Goal: Task Accomplishment & Management: Use online tool/utility

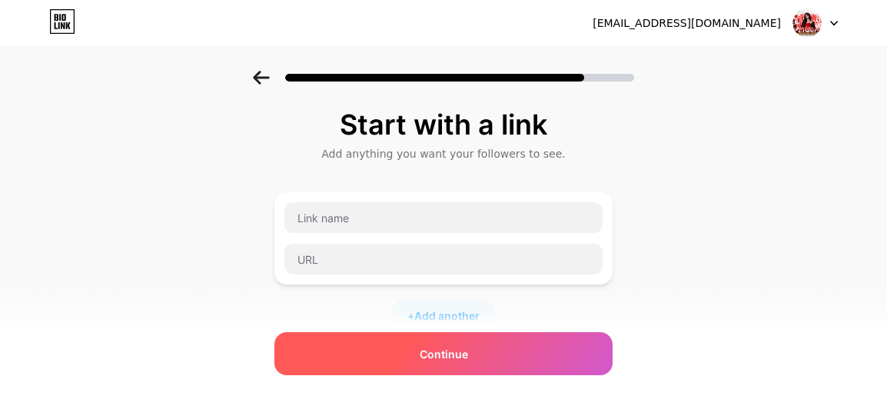
click at [484, 358] on div "Continue" at bounding box center [443, 353] width 338 height 43
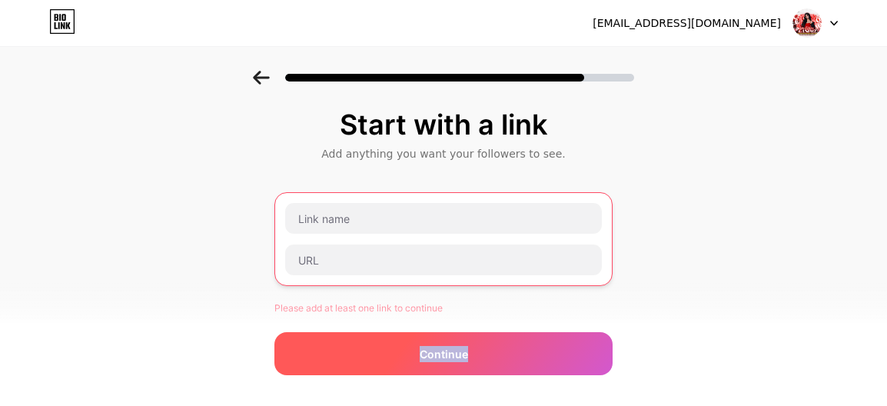
click at [484, 358] on div "Continue" at bounding box center [443, 353] width 338 height 43
click at [484, 357] on div "Continue" at bounding box center [443, 353] width 338 height 43
click at [483, 357] on div "Continue" at bounding box center [443, 353] width 338 height 43
click at [483, 356] on div "Continue" at bounding box center [443, 353] width 338 height 43
click at [483, 354] on div "Continue" at bounding box center [443, 353] width 338 height 43
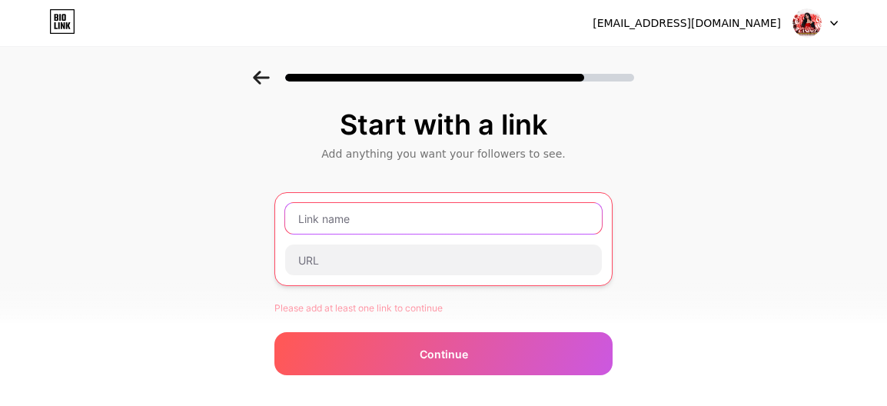
click at [415, 223] on input "text" at bounding box center [443, 218] width 317 height 31
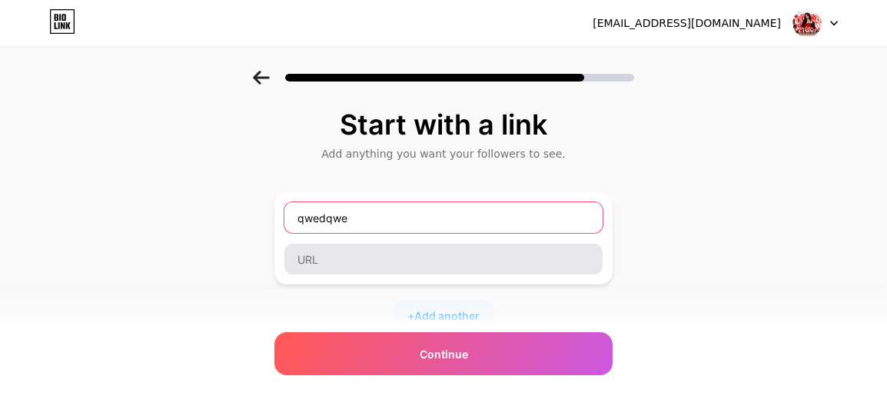
type input "qwedqwe"
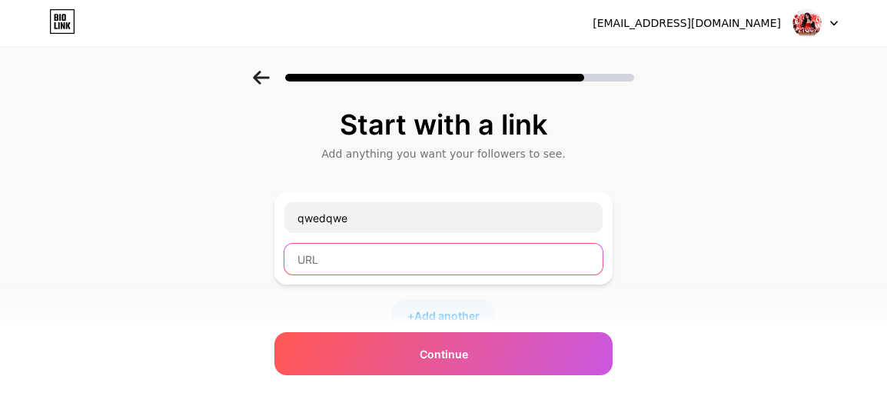
click at [334, 254] on input "text" at bounding box center [443, 259] width 318 height 31
click at [450, 264] on input "text" at bounding box center [443, 259] width 318 height 31
paste input "[URL][DOMAIN_NAME]"
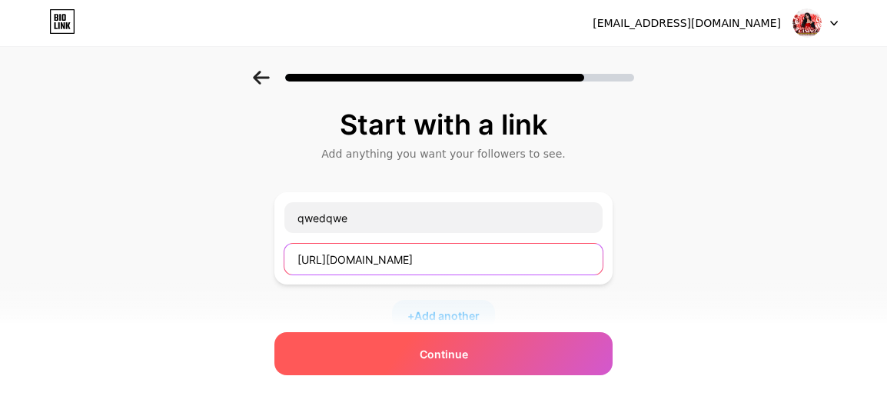
type input "[URL][DOMAIN_NAME]"
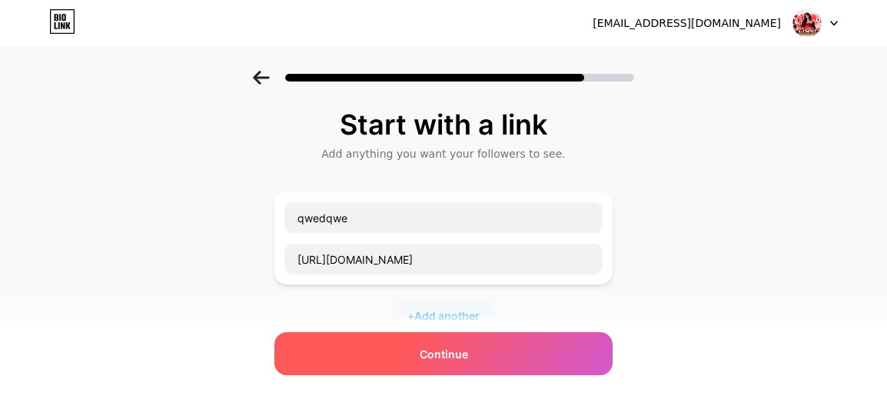
click at [464, 350] on span "Continue" at bounding box center [444, 354] width 48 height 16
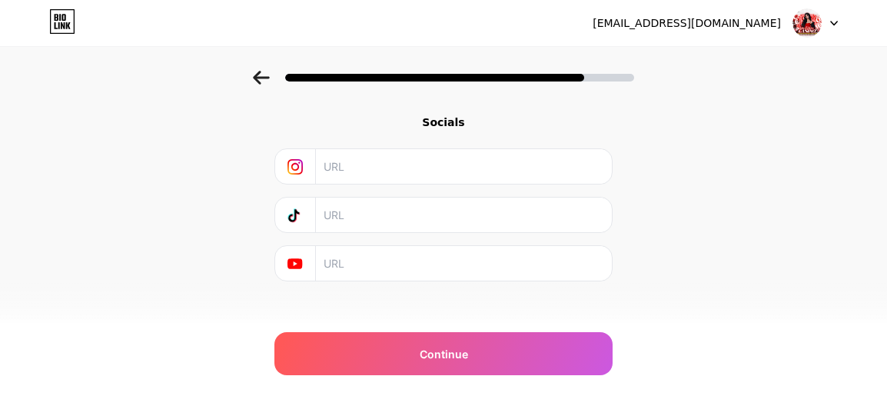
scroll to position [267, 0]
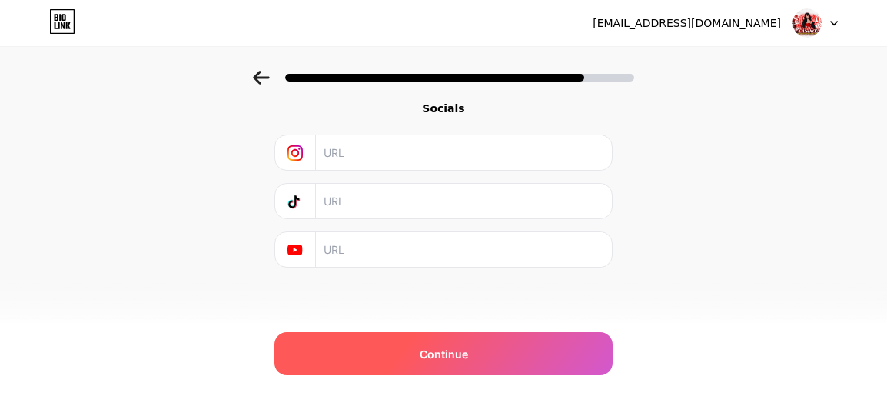
click at [408, 350] on div "Continue" at bounding box center [443, 353] width 338 height 43
click at [416, 349] on div "Continue" at bounding box center [443, 353] width 338 height 43
click at [423, 350] on div "Continue" at bounding box center [443, 353] width 338 height 43
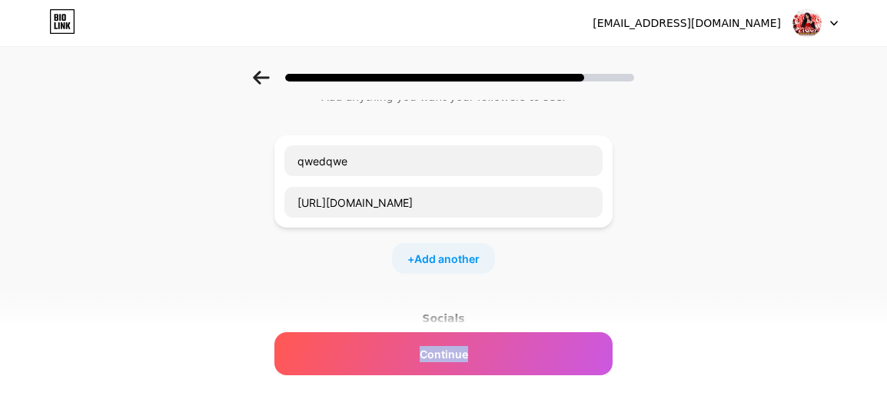
scroll to position [0, 0]
